Goal: Information Seeking & Learning: Learn about a topic

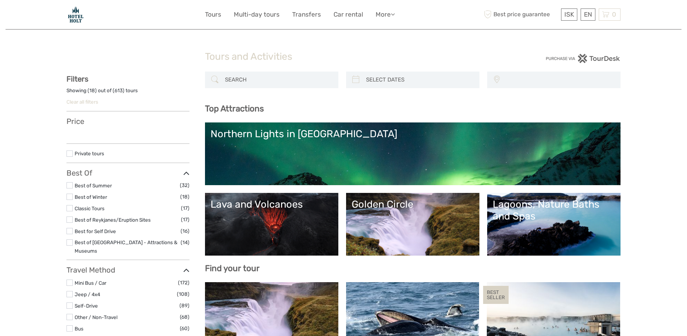
select select
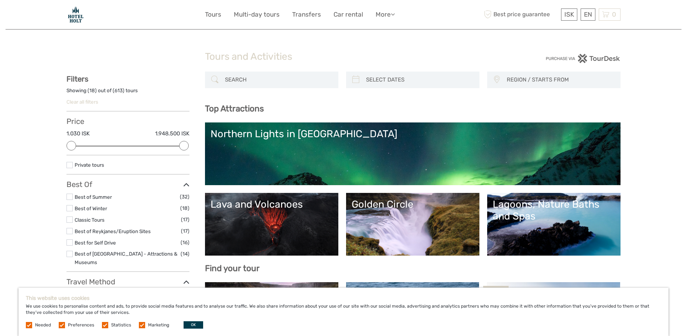
click at [284, 132] on div "Northern Lights in [GEOGRAPHIC_DATA]" at bounding box center [413, 134] width 404 height 12
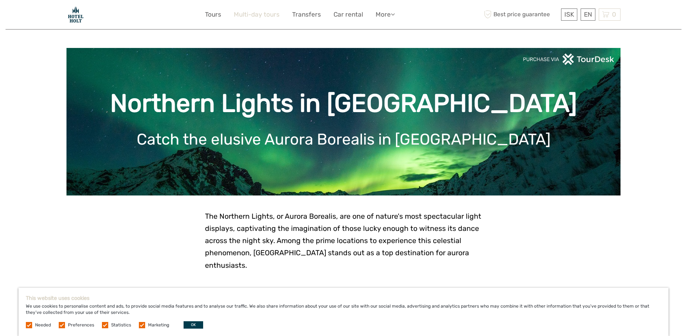
click at [266, 16] on link "Multi-day tours" at bounding box center [257, 14] width 46 height 11
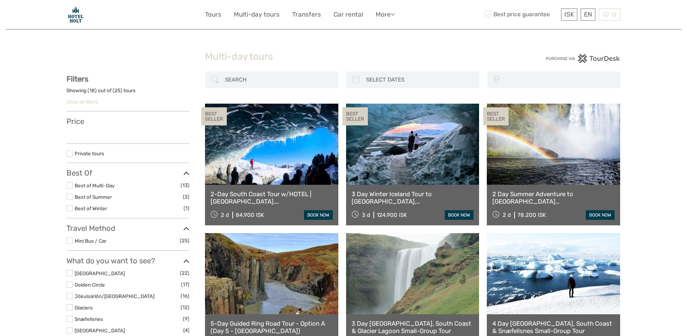
select select
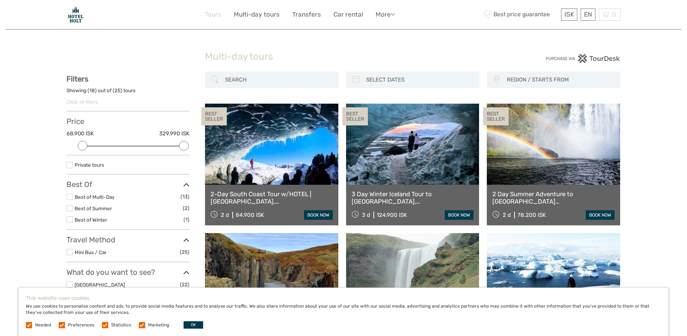
click at [211, 11] on link "Tours" at bounding box center [213, 14] width 16 height 11
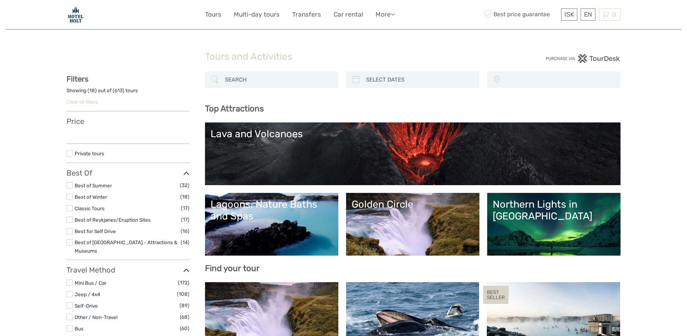
select select
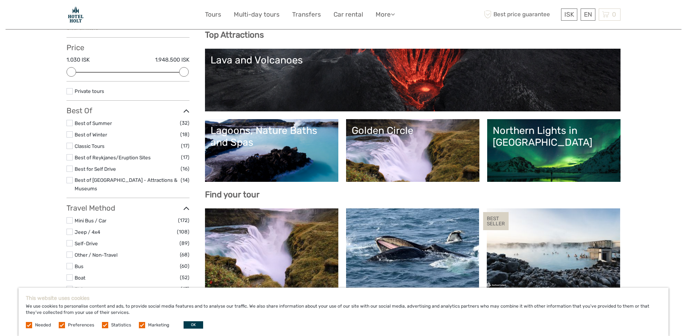
scroll to position [111, 0]
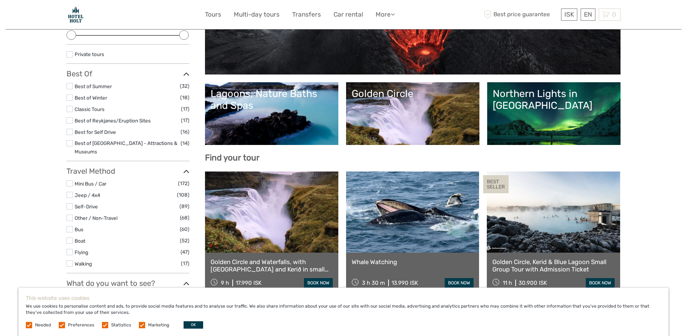
click at [285, 118] on link "Lagoons, Nature Baths and Spas" at bounding box center [272, 114] width 122 height 52
